Goal: Information Seeking & Learning: Learn about a topic

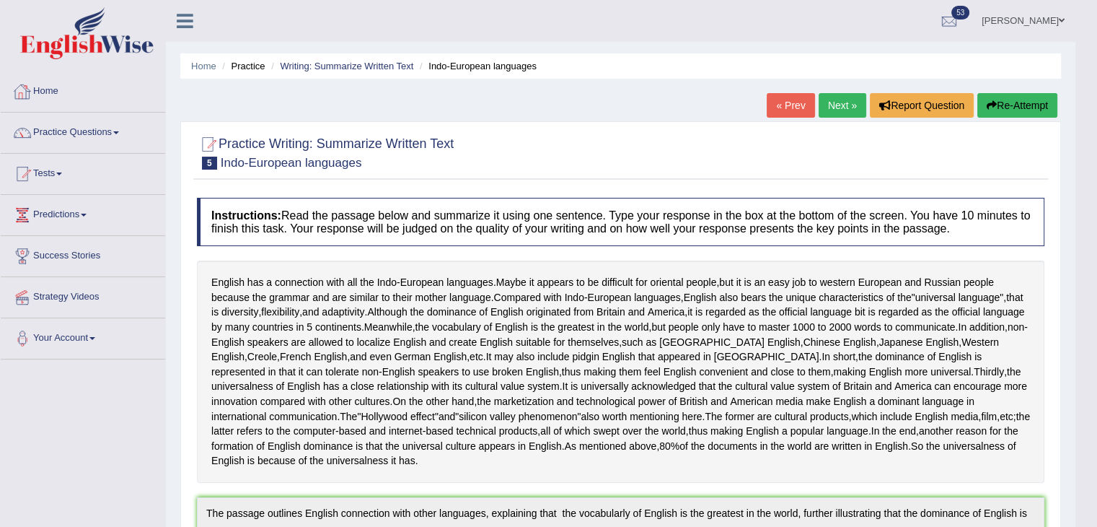
click at [43, 84] on link "Home" at bounding box center [83, 89] width 164 height 36
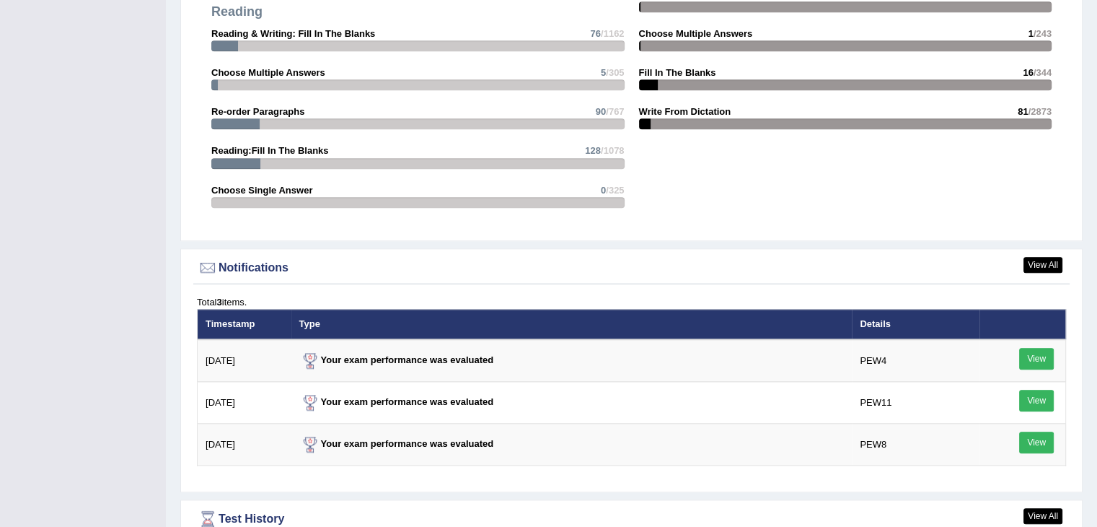
scroll to position [1803, 0]
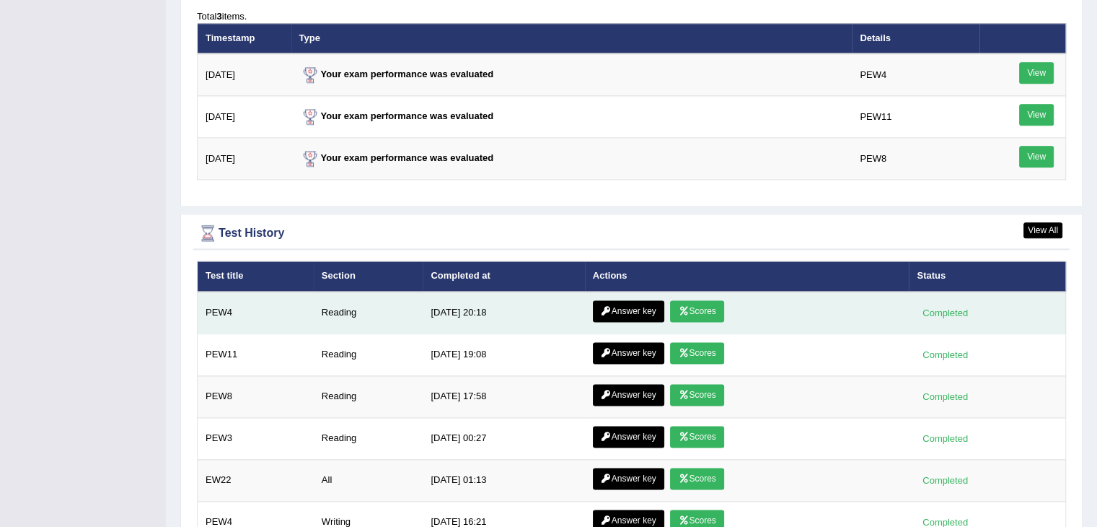
click at [695, 302] on link "Scores" at bounding box center [696, 311] width 53 height 22
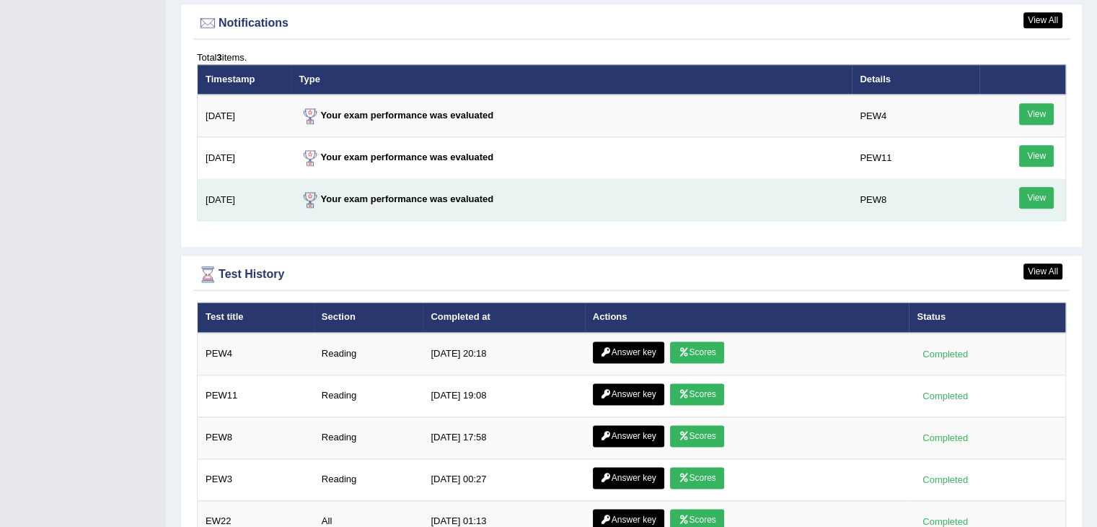
scroll to position [1748, 0]
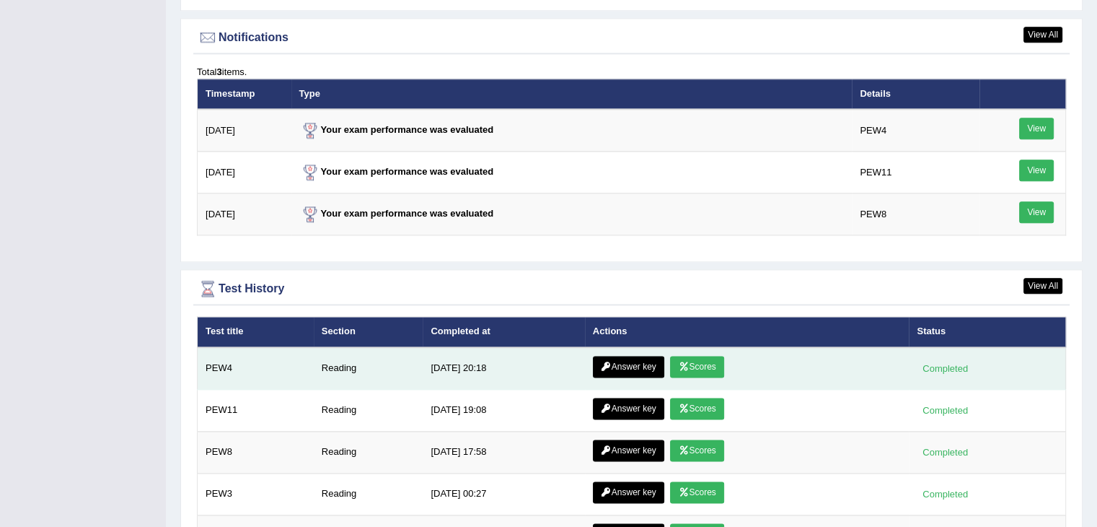
click at [631, 356] on link "Answer key" at bounding box center [628, 367] width 71 height 22
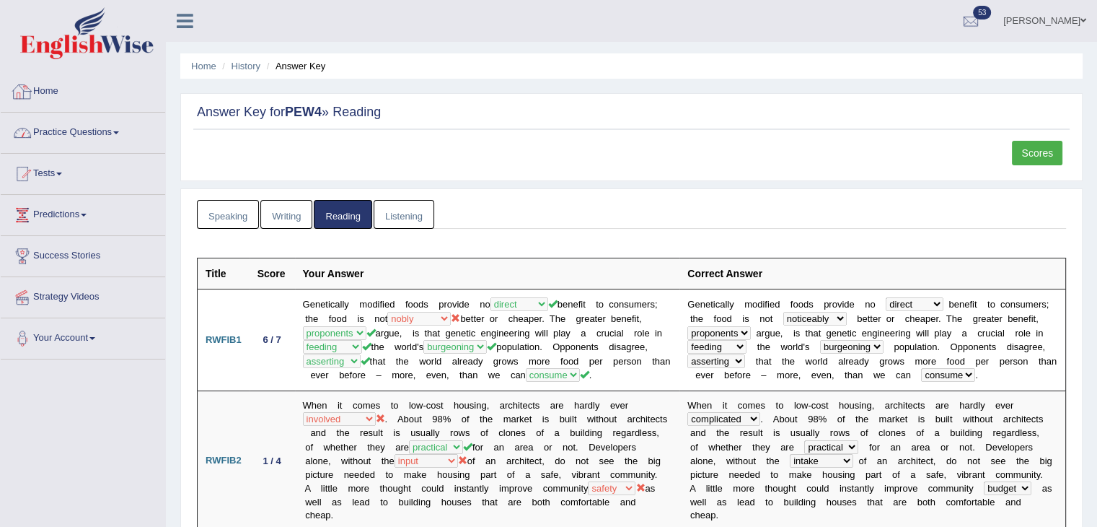
click at [56, 95] on link "Home" at bounding box center [83, 89] width 164 height 36
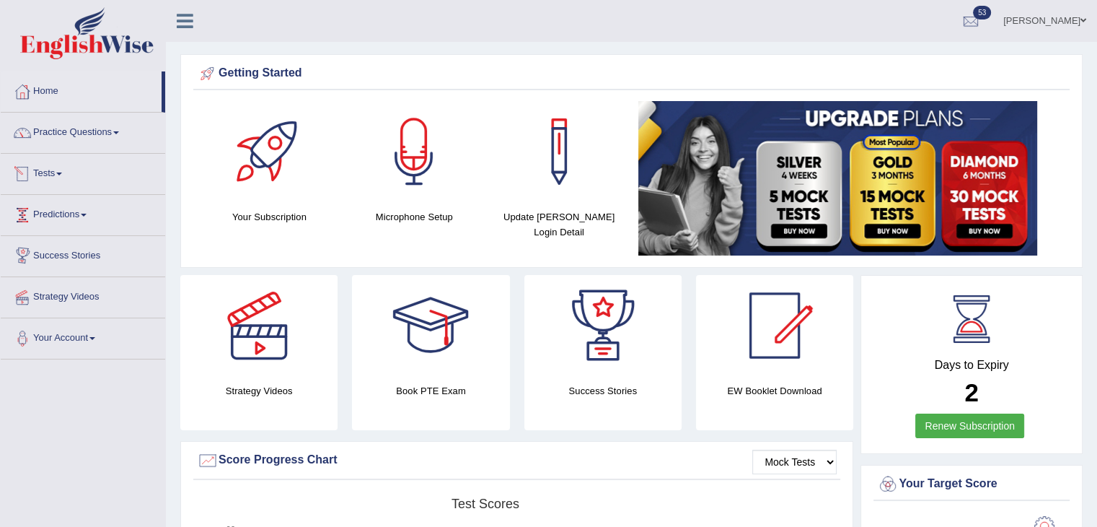
click at [50, 170] on link "Tests" at bounding box center [83, 172] width 164 height 36
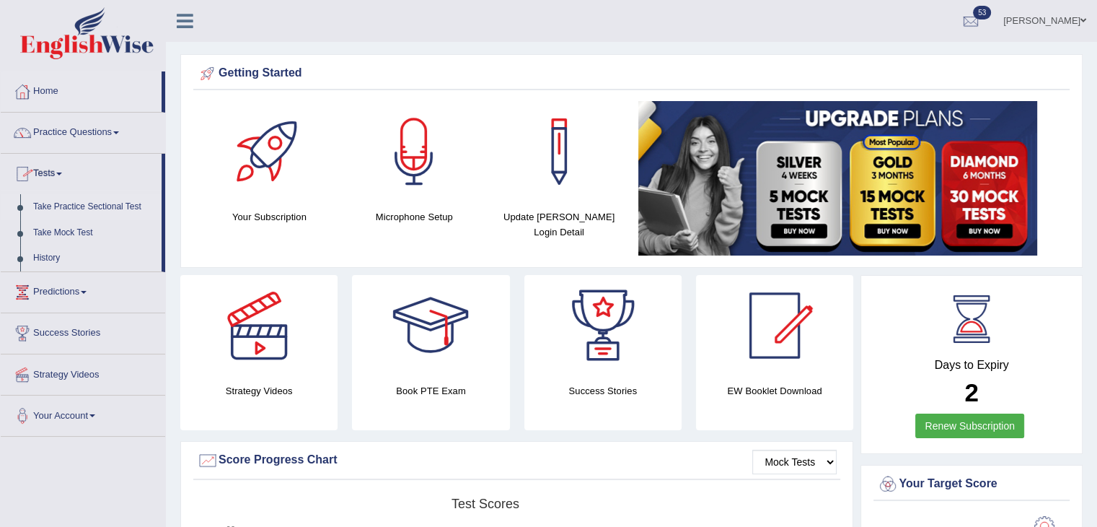
click at [124, 201] on link "Take Practice Sectional Test" at bounding box center [94, 207] width 135 height 26
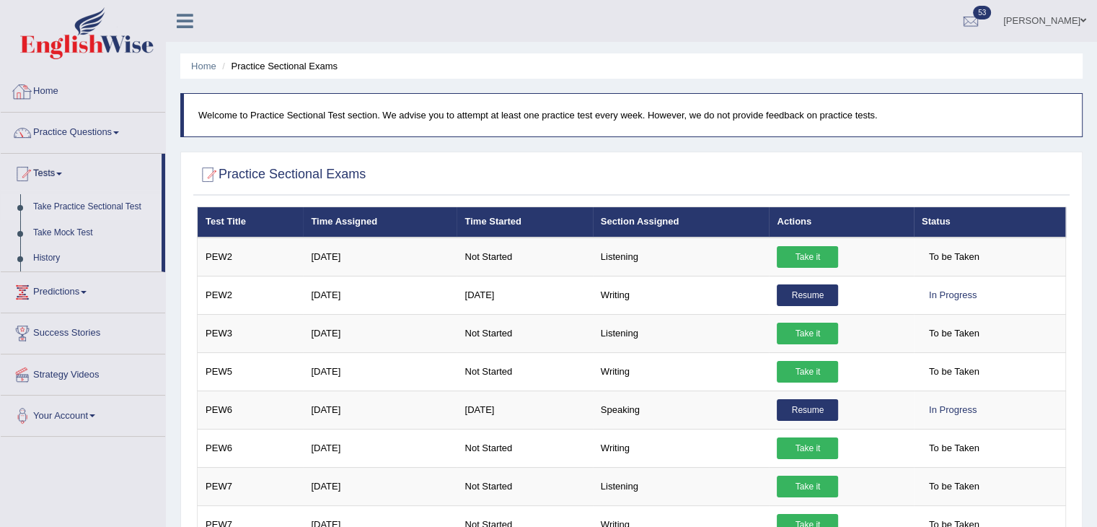
click at [45, 95] on link "Home" at bounding box center [83, 89] width 164 height 36
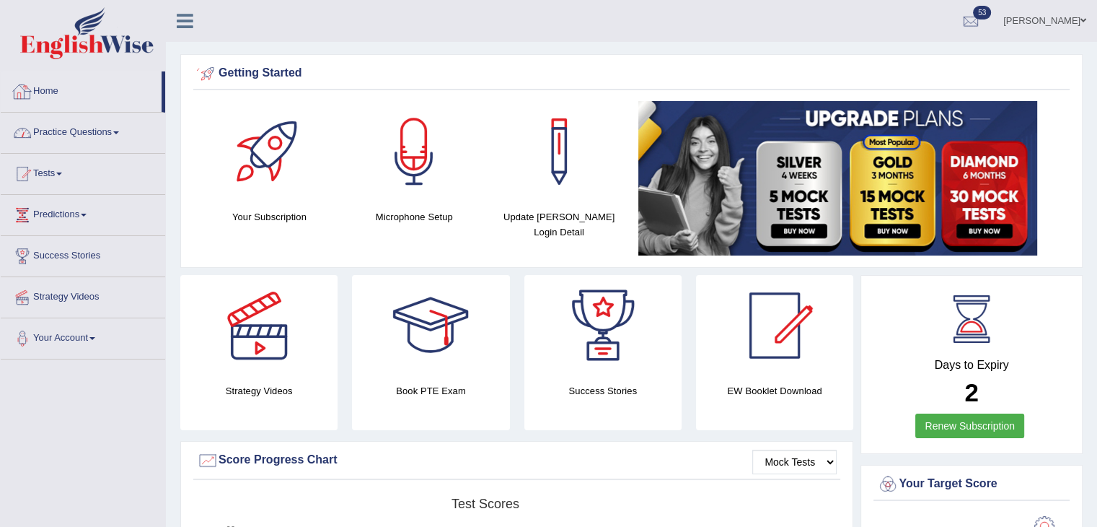
click at [79, 130] on link "Practice Questions" at bounding box center [83, 131] width 164 height 36
